Goal: Ask a question

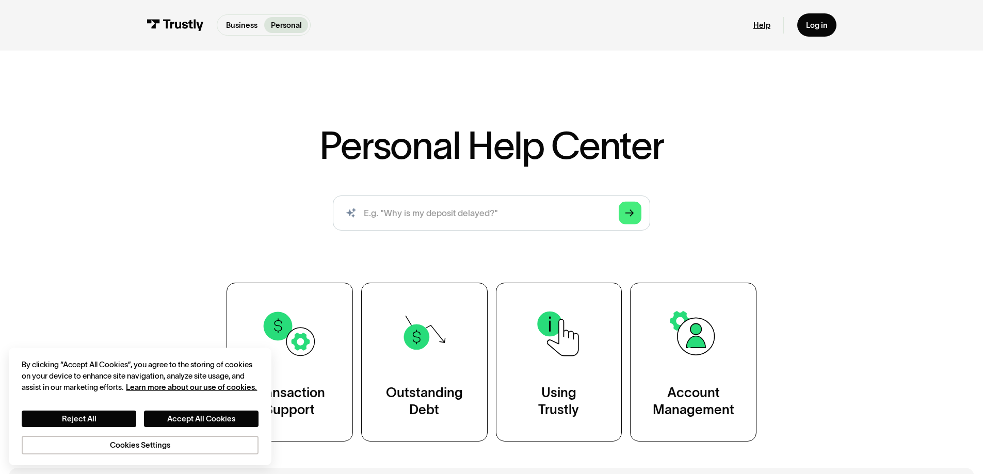
click at [771, 27] on link "Help" at bounding box center [762, 25] width 17 height 10
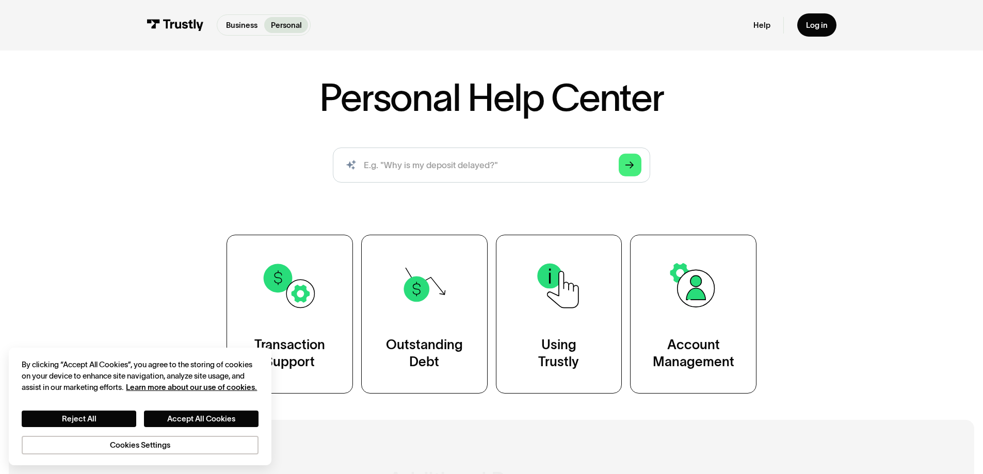
scroll to position [206, 0]
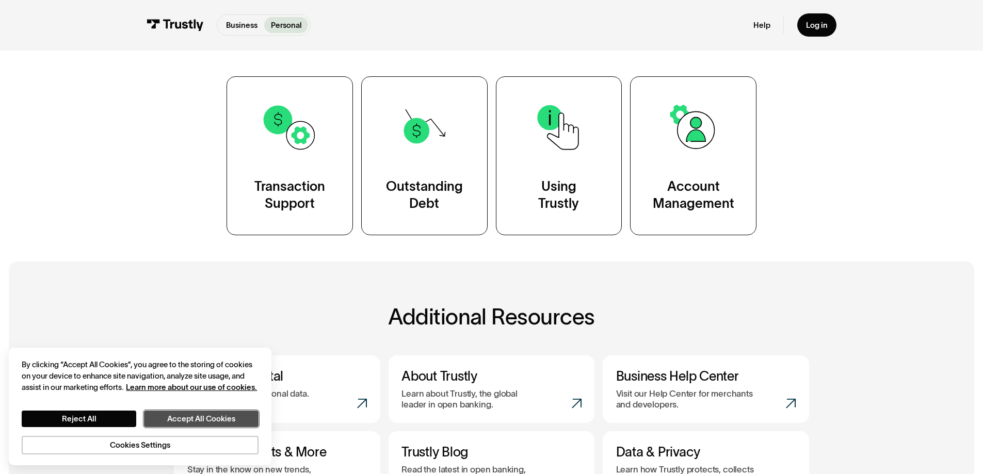
drag, startPoint x: 169, startPoint y: 420, endPoint x: 204, endPoint y: 266, distance: 158.3
click at [169, 420] on button "Accept All Cookies" at bounding box center [201, 419] width 115 height 17
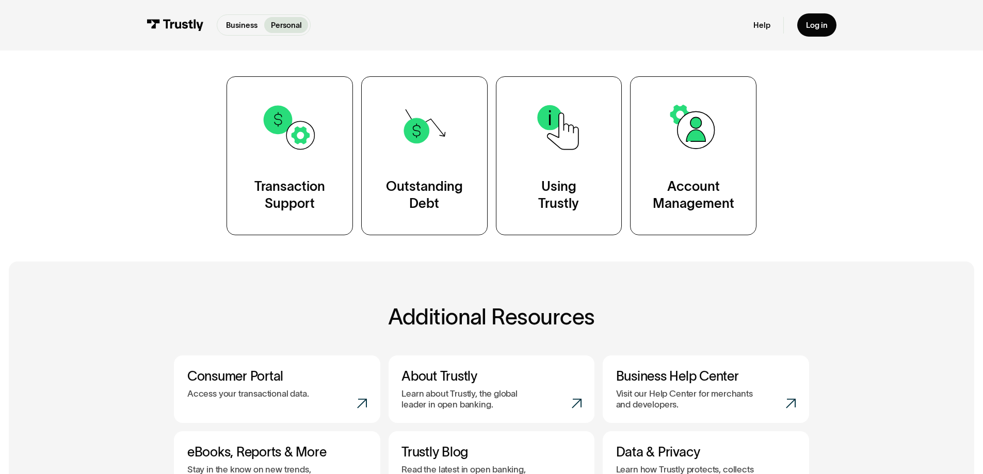
click at [863, 101] on div "Personal Help Center AI-powered search ( 1 / 4 ) Type your question and our sma…" at bounding box center [491, 42] width 983 height 385
